Goal: Go to known website: Access a specific website the user already knows

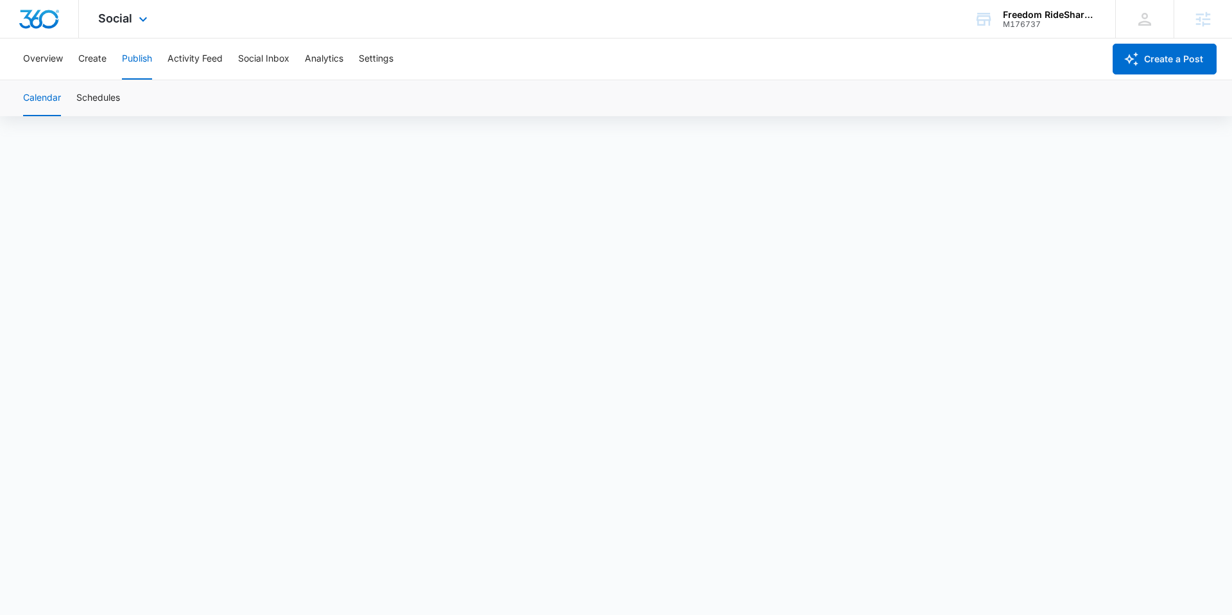
click at [133, 24] on div "Social Apps Reputation Forms CRM Email Social Payments POS Content Ads Intellig…" at bounding box center [124, 19] width 91 height 38
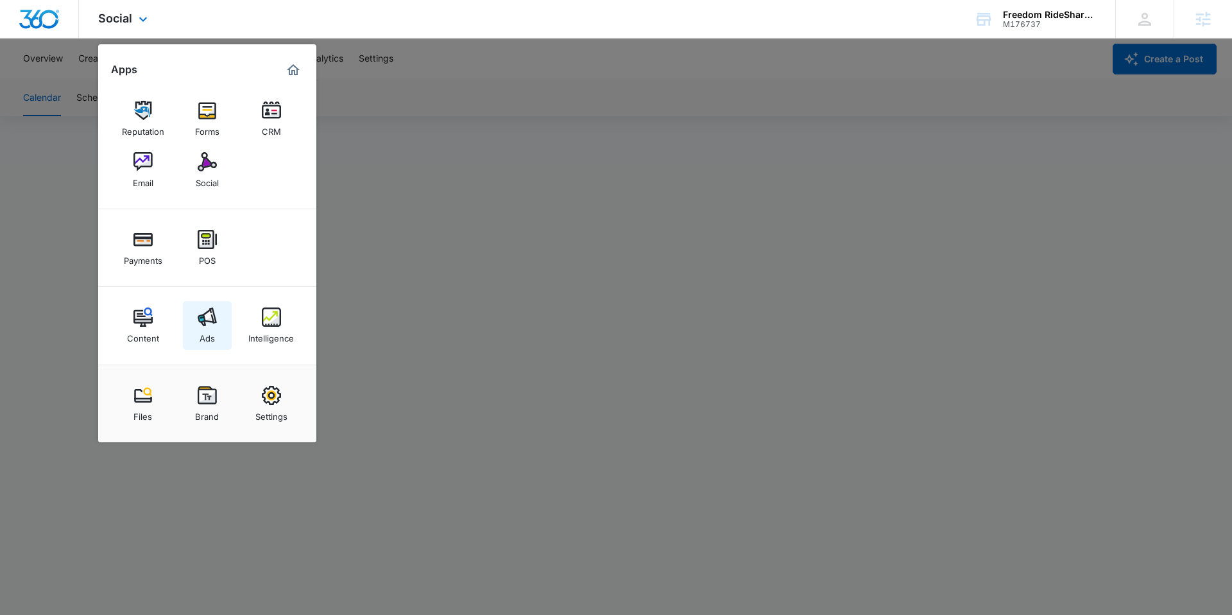
click at [207, 303] on link "Ads" at bounding box center [207, 325] width 49 height 49
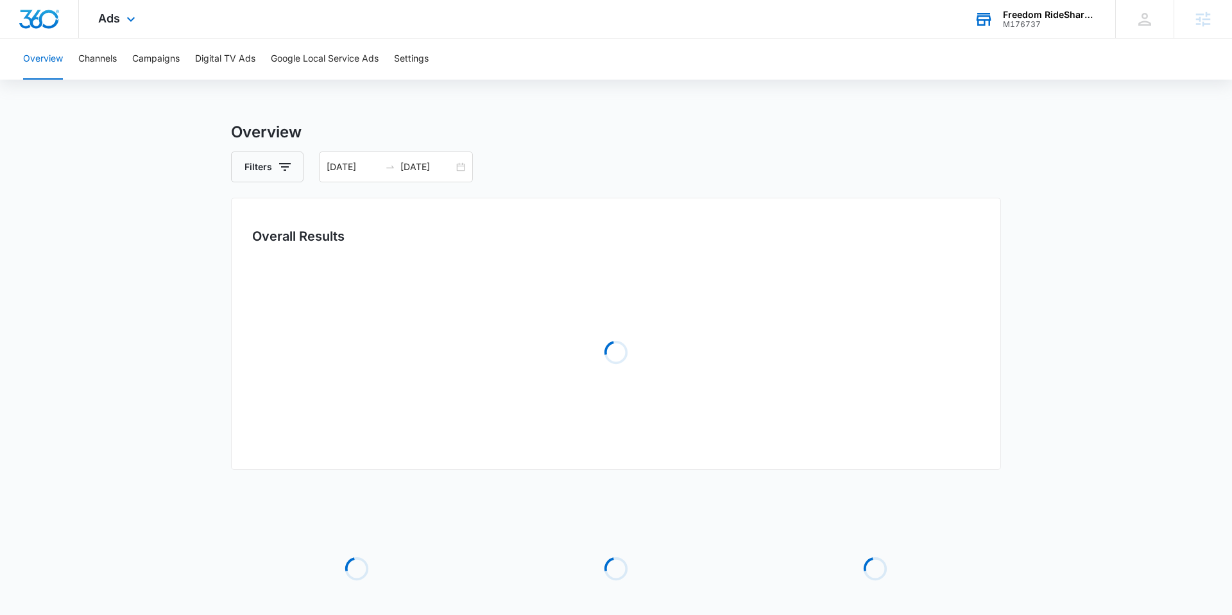
click at [1023, 21] on div "M176737" at bounding box center [1050, 24] width 94 height 9
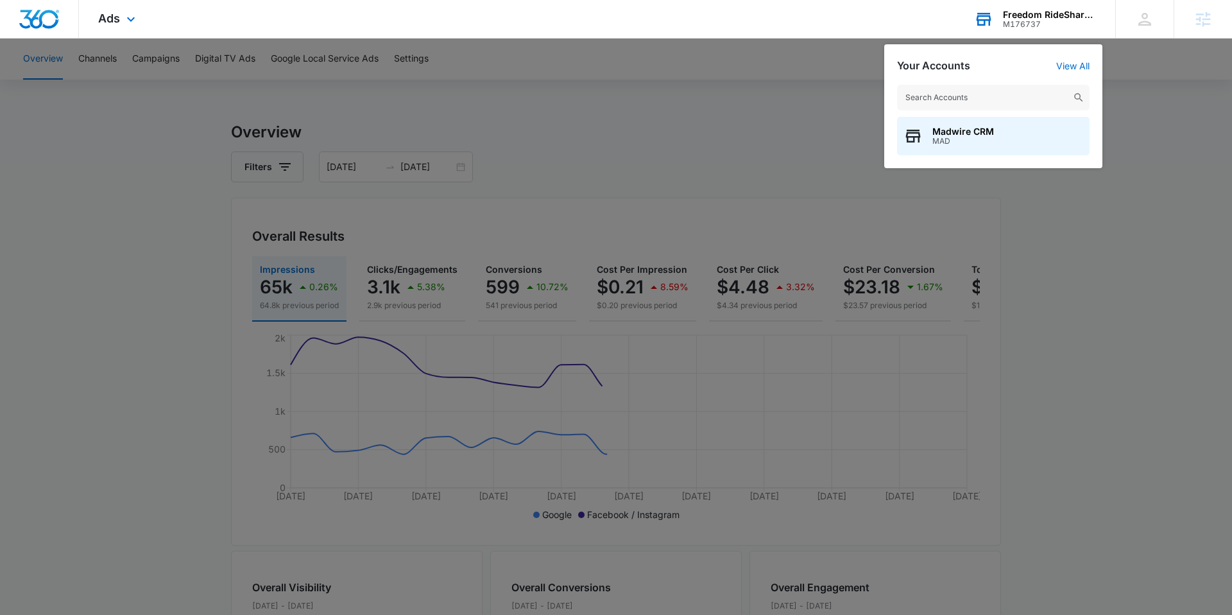
click at [997, 96] on input "text" at bounding box center [993, 98] width 192 height 26
type input "tri-area"
click at [1010, 125] on div "Tri-Area Community Health M35113" at bounding box center [993, 136] width 192 height 38
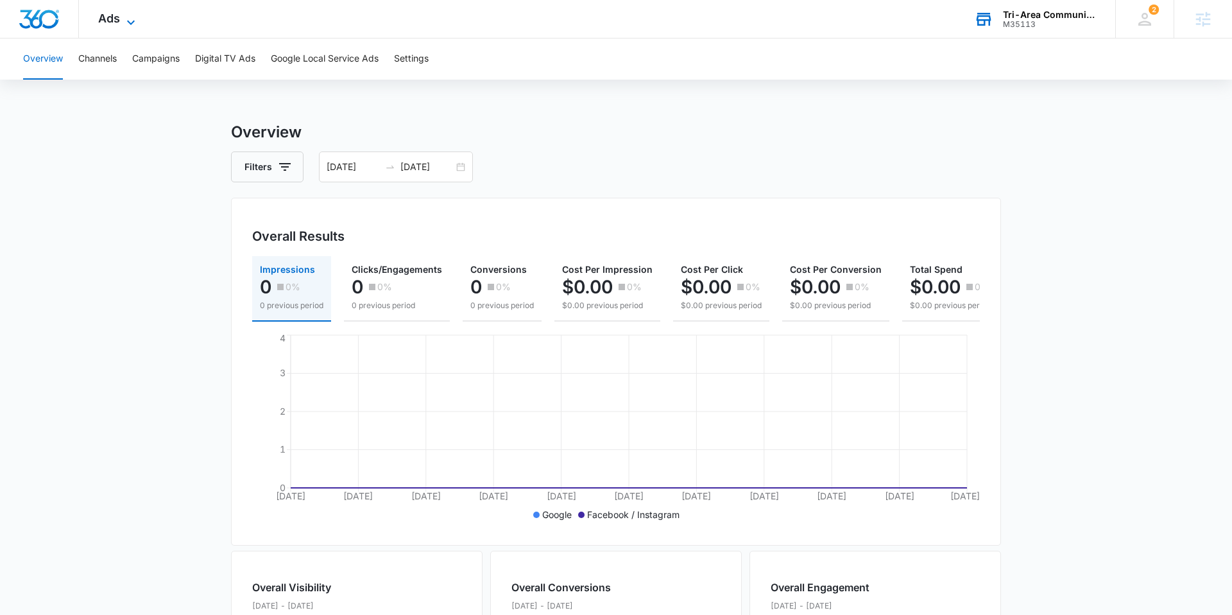
click at [112, 23] on span "Ads" at bounding box center [109, 18] width 22 height 13
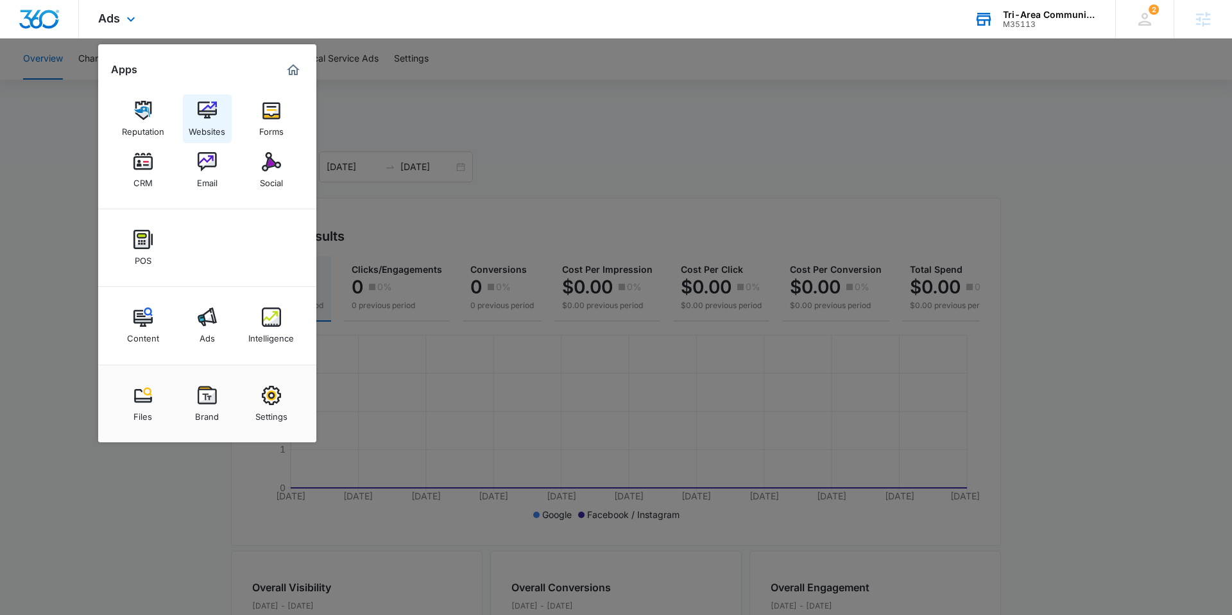
click at [198, 112] on img at bounding box center [207, 110] width 19 height 19
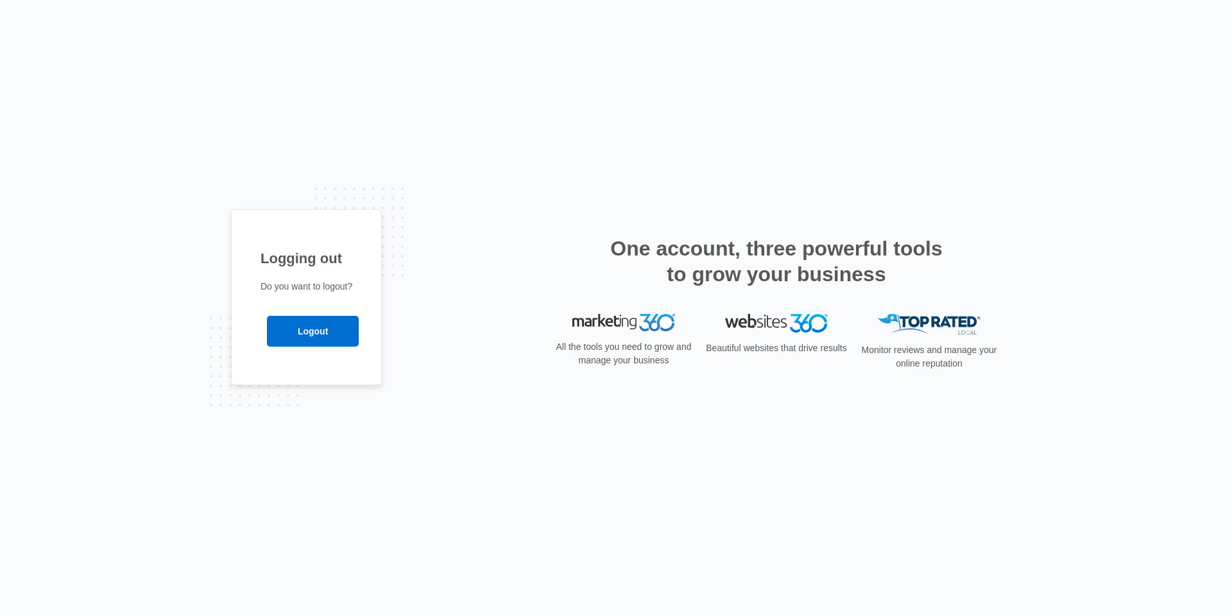
click at [327, 349] on div "Logging out Do you want to logout? Logout" at bounding box center [306, 297] width 151 height 176
click at [328, 325] on input "Logout" at bounding box center [313, 331] width 92 height 31
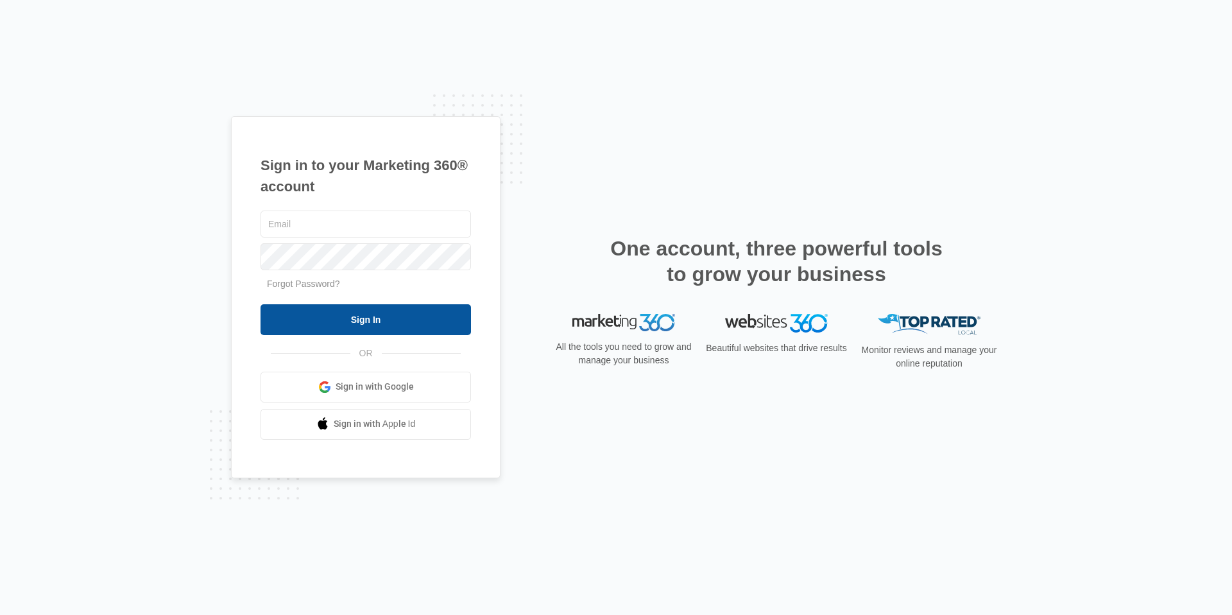
type input "[EMAIL_ADDRESS][DOMAIN_NAME]"
click at [400, 307] on input "Sign In" at bounding box center [365, 319] width 210 height 31
